Goal: Transaction & Acquisition: Obtain resource

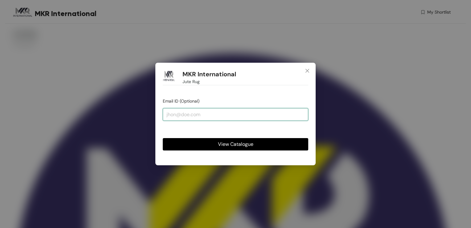
click at [222, 114] on input "email" at bounding box center [236, 114] width 146 height 12
type input "[PERSON_NAME][EMAIL_ADDRESS][DOMAIN_NAME]"
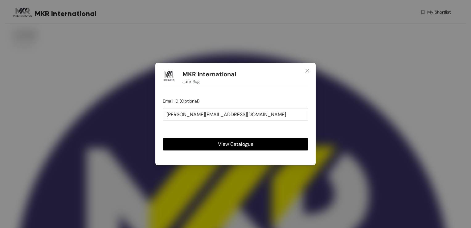
click at [205, 142] on button "View Catalogue" at bounding box center [236, 144] width 146 height 12
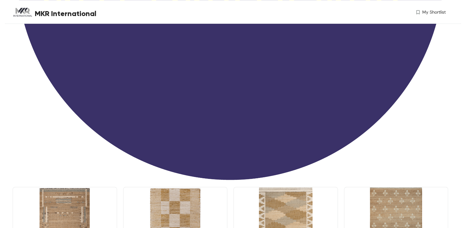
scroll to position [380, 0]
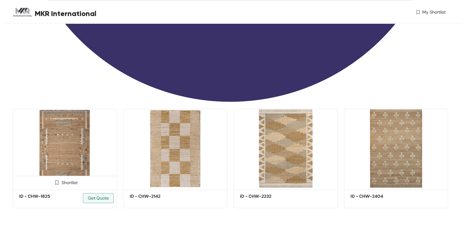
click at [81, 145] on img at bounding box center [65, 148] width 105 height 79
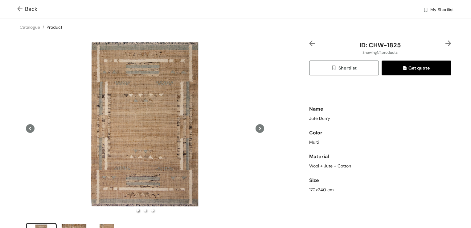
click at [394, 70] on button "Get quote" at bounding box center [417, 67] width 70 height 15
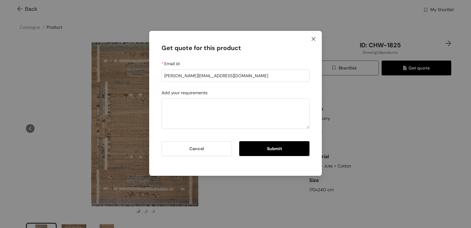
click at [314, 38] on icon "close" at bounding box center [313, 38] width 5 height 5
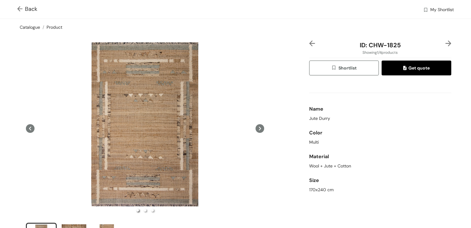
click at [26, 27] on link "Catalogue" at bounding box center [30, 27] width 20 height 6
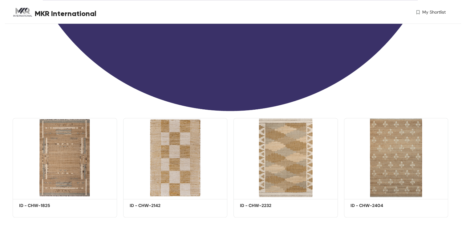
scroll to position [380, 0]
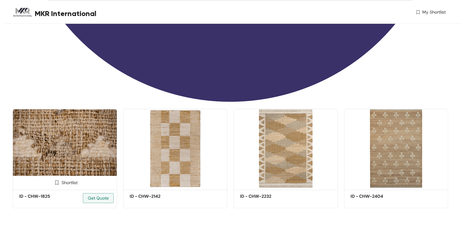
drag, startPoint x: 80, startPoint y: 143, endPoint x: 59, endPoint y: 134, distance: 22.9
click at [59, 134] on img at bounding box center [65, 148] width 105 height 79
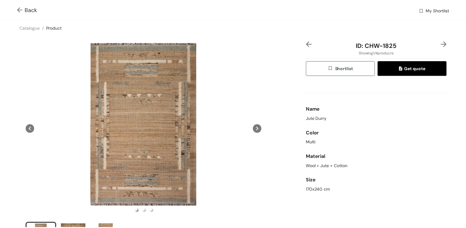
scroll to position [196, 0]
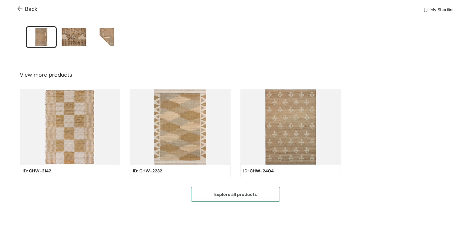
click at [243, 191] on span "Explore all products" at bounding box center [235, 194] width 43 height 7
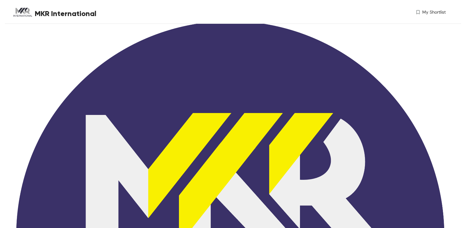
scroll to position [31, 0]
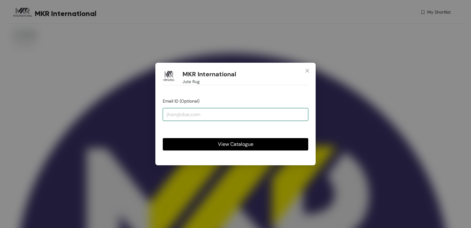
click at [210, 112] on input "email" at bounding box center [236, 114] width 146 height 12
type input "[PERSON_NAME][EMAIL_ADDRESS][DOMAIN_NAME]"
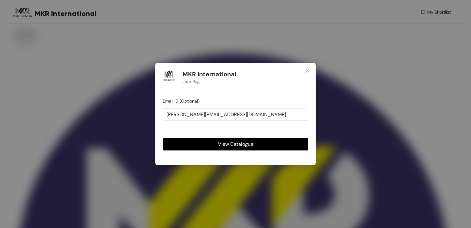
click at [221, 142] on span "View Catalogue" at bounding box center [235, 144] width 35 height 8
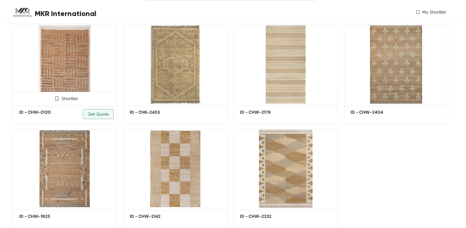
scroll to position [453, 0]
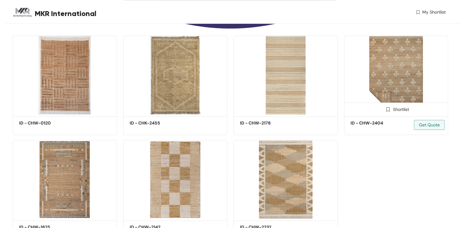
drag, startPoint x: 404, startPoint y: 81, endPoint x: 374, endPoint y: 61, distance: 36.3
click at [374, 61] on img at bounding box center [396, 74] width 105 height 79
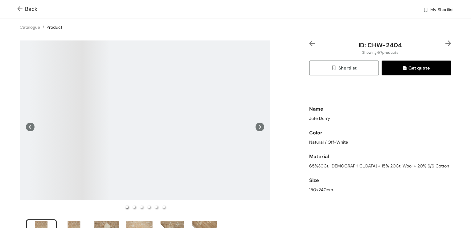
click at [16, 10] on div "Back My Shortlist" at bounding box center [235, 9] width 471 height 18
click at [18, 8] on img at bounding box center [21, 9] width 8 height 6
